Goal: Information Seeking & Learning: Learn about a topic

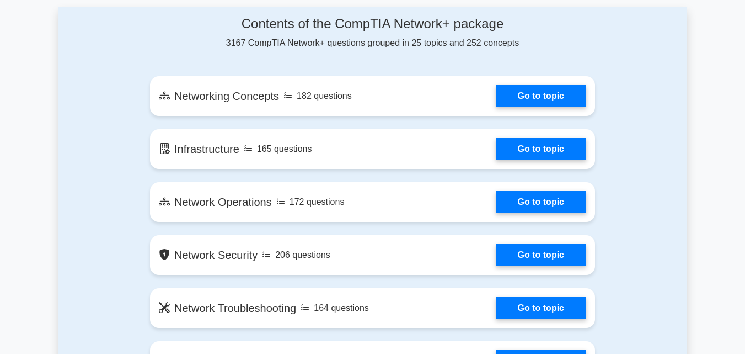
scroll to position [609, 0]
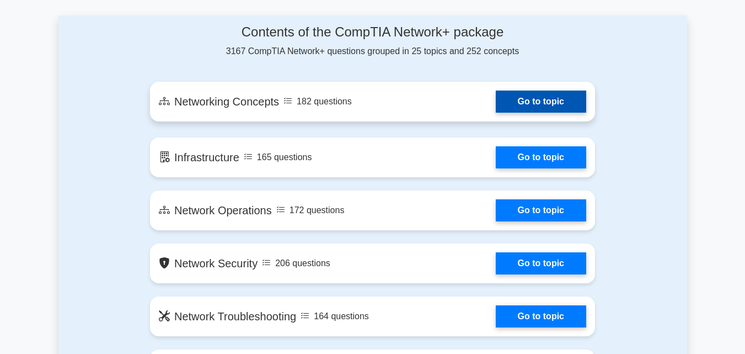
click at [519, 105] on link "Go to topic" at bounding box center [541, 101] width 90 height 22
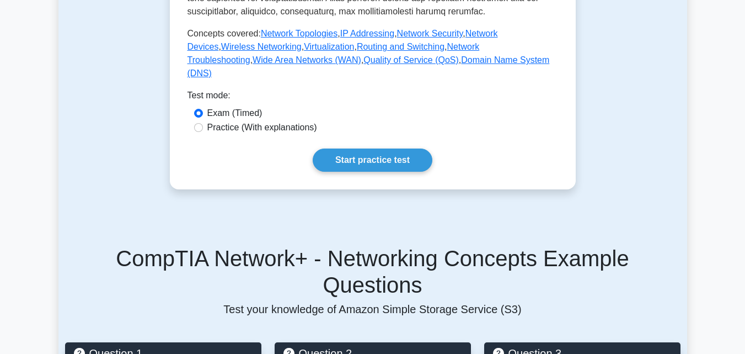
scroll to position [609, 0]
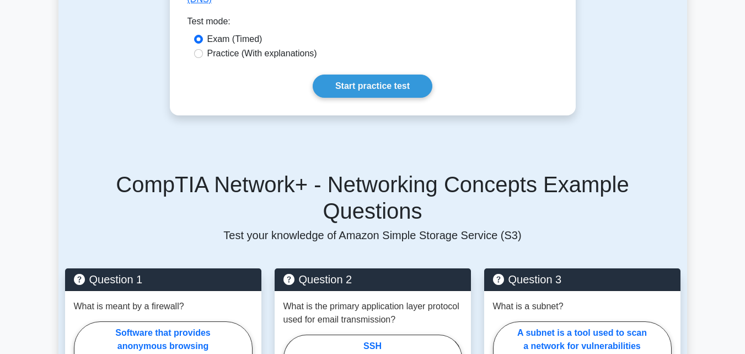
click at [208, 46] on label "Exam (Timed)" at bounding box center [234, 39] width 55 height 13
click at [203, 44] on input "Exam (Timed)" at bounding box center [198, 39] width 9 height 9
click at [208, 60] on label "Practice (With explanations)" at bounding box center [262, 53] width 110 height 13
click at [203, 58] on input "Practice (With explanations)" at bounding box center [198, 53] width 9 height 9
radio input "true"
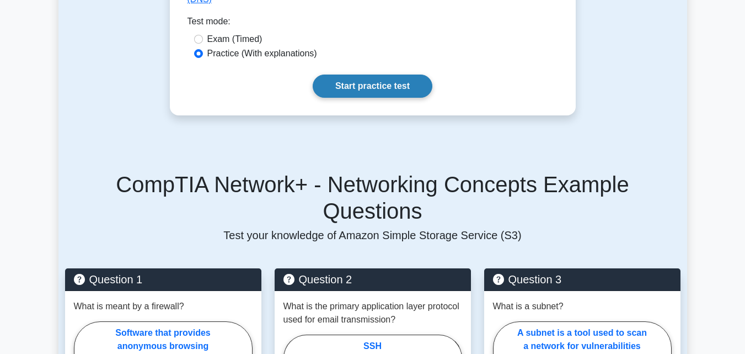
click at [342, 98] on link "Start practice test" at bounding box center [373, 85] width 120 height 23
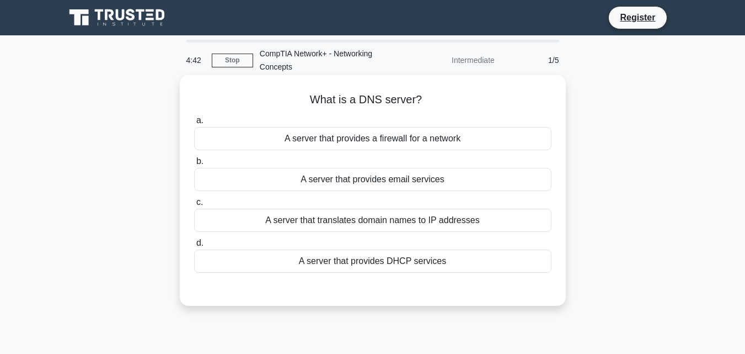
click at [351, 220] on div "A server that translates domain names to IP addresses" at bounding box center [372, 219] width 357 height 23
click at [194, 206] on input "c. A server that translates domain names to IP addresses" at bounding box center [194, 202] width 0 height 7
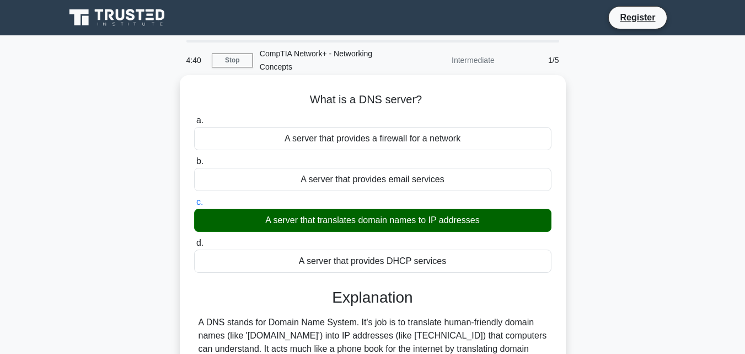
scroll to position [242, 0]
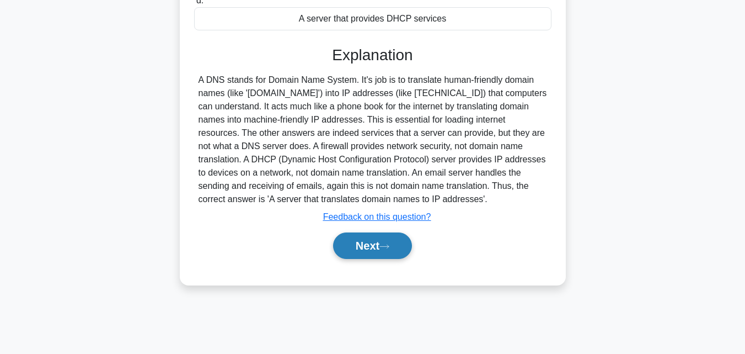
click at [352, 243] on button "Next" at bounding box center [372, 245] width 79 height 26
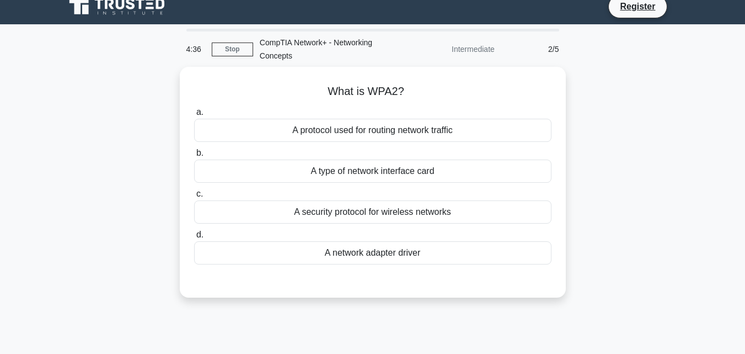
scroll to position [0, 0]
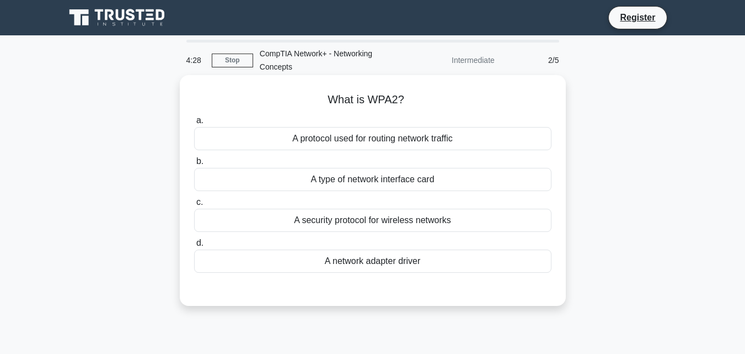
click at [358, 176] on div "A type of network interface card" at bounding box center [372, 179] width 357 height 23
click at [194, 165] on input "b. A type of network interface card" at bounding box center [194, 161] width 0 height 7
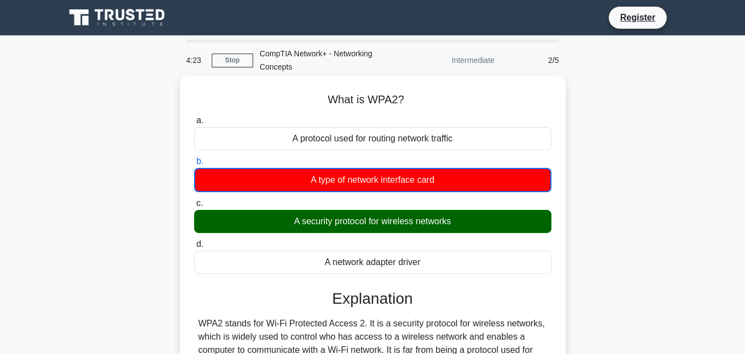
scroll to position [242, 0]
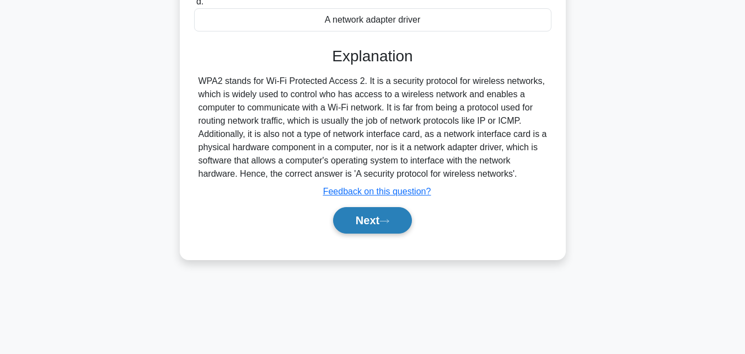
click at [346, 215] on button "Next" at bounding box center [372, 220] width 79 height 26
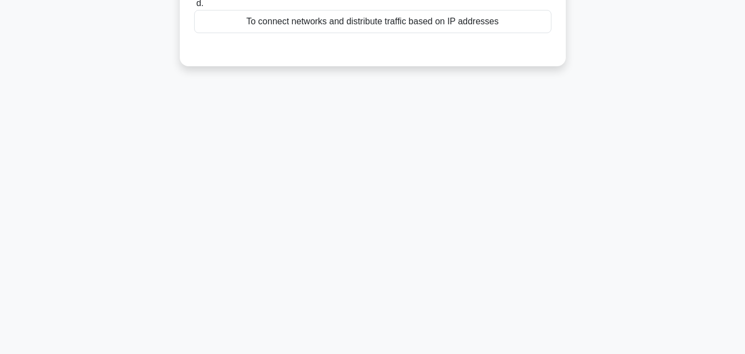
scroll to position [0, 0]
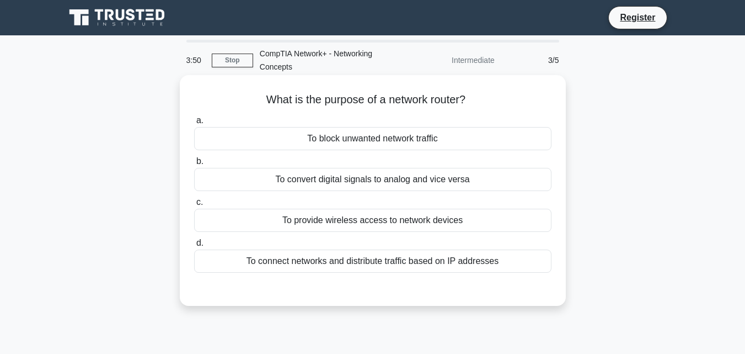
click at [357, 223] on div "To provide wireless access to network devices" at bounding box center [372, 219] width 357 height 23
click at [194, 206] on input "c. To provide wireless access to network devices" at bounding box center [194, 202] width 0 height 7
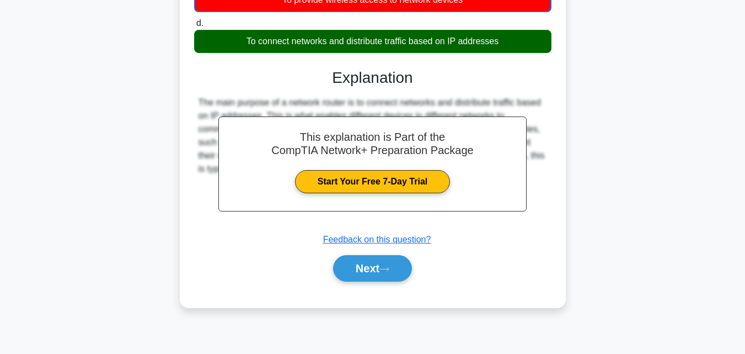
scroll to position [242, 0]
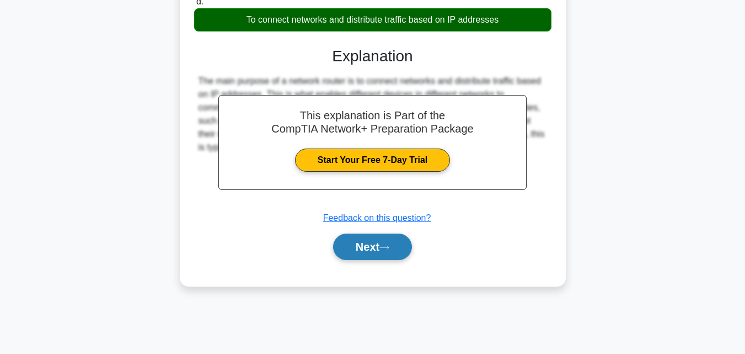
click at [362, 239] on button "Next" at bounding box center [372, 246] width 79 height 26
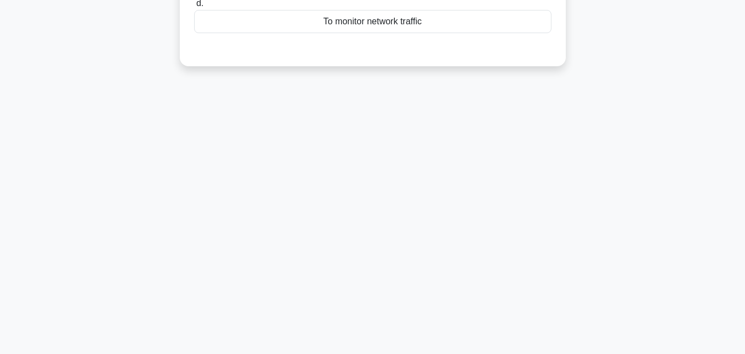
scroll to position [0, 0]
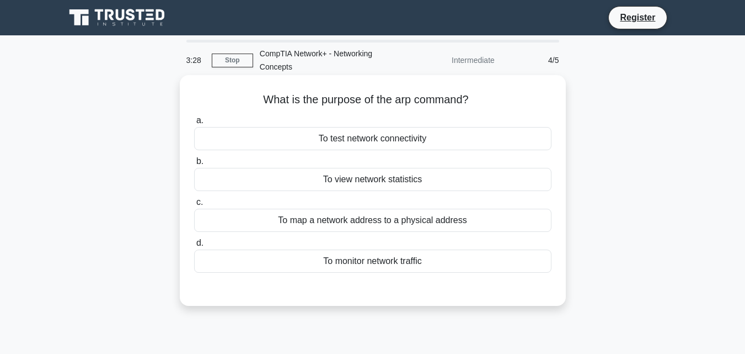
click at [403, 147] on div "To test network connectivity" at bounding box center [372, 138] width 357 height 23
click at [194, 124] on input "a. To test network connectivity" at bounding box center [194, 120] width 0 height 7
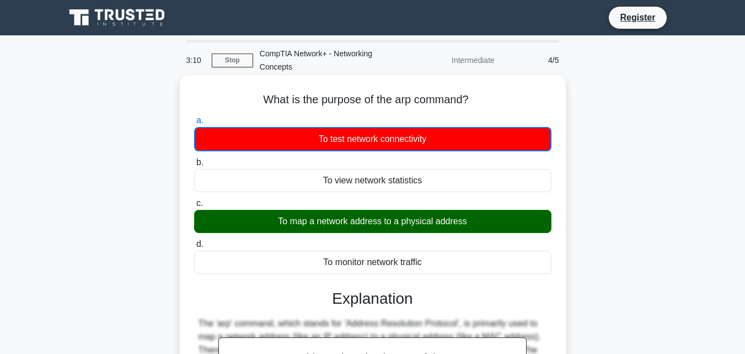
scroll to position [242, 0]
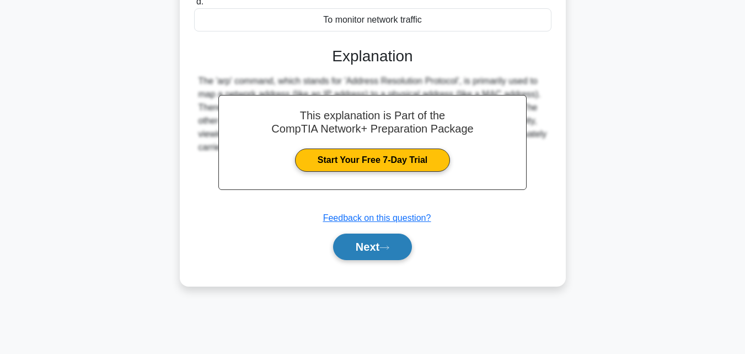
click at [363, 253] on button "Next" at bounding box center [372, 246] width 79 height 26
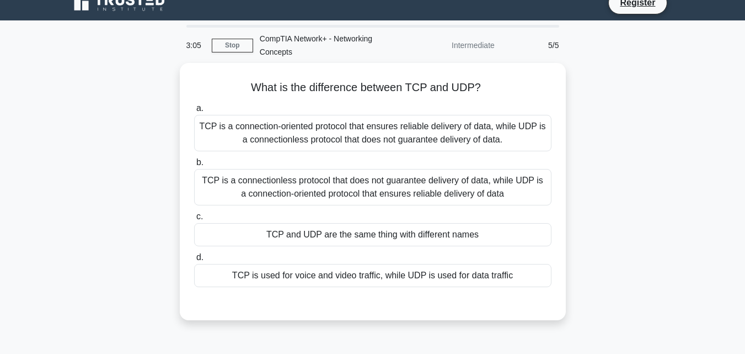
scroll to position [0, 0]
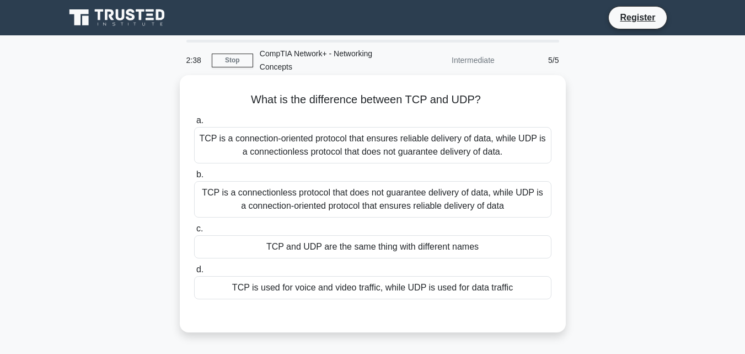
click at [373, 199] on div "TCP is a connectionless protocol that does not guarantee delivery of data, whil…" at bounding box center [372, 199] width 357 height 36
click at [194, 178] on input "b. TCP is a connectionless protocol that does not guarantee delivery of data, w…" at bounding box center [194, 174] width 0 height 7
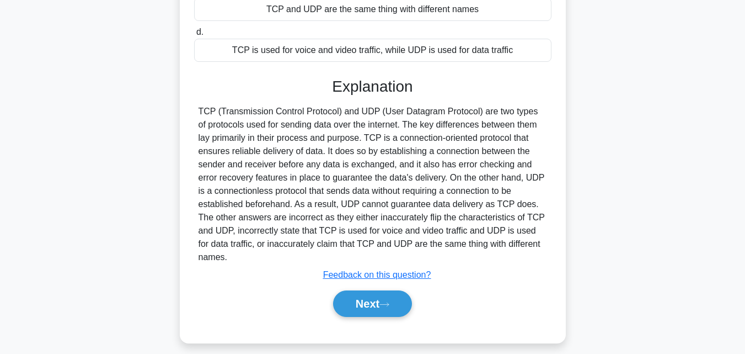
scroll to position [238, 0]
click at [372, 300] on button "Next" at bounding box center [372, 304] width 79 height 26
